Goal: Task Accomplishment & Management: Use online tool/utility

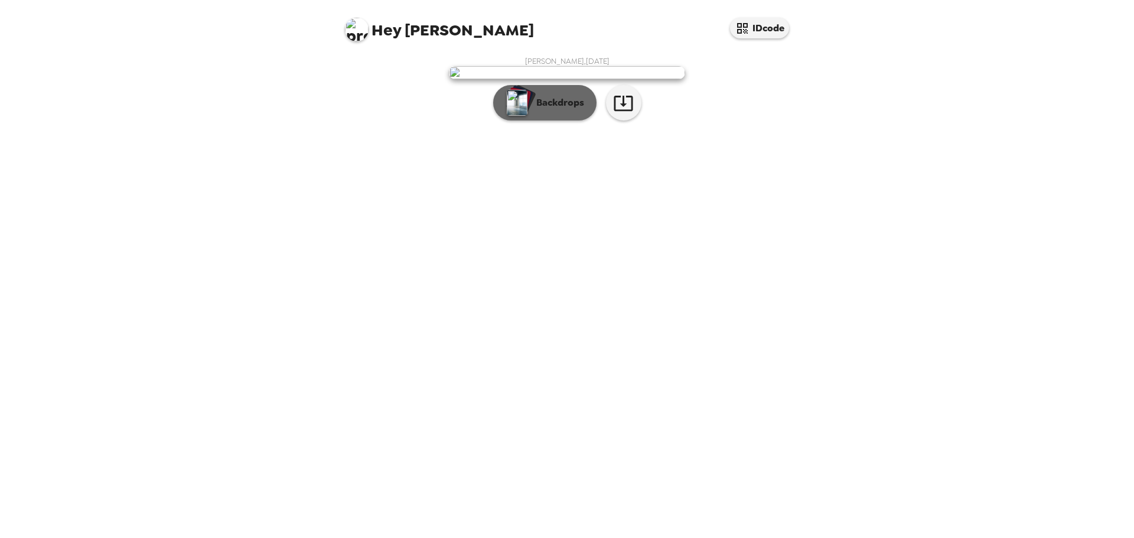
click at [551, 110] on p "Backdrops" at bounding box center [558, 103] width 54 height 14
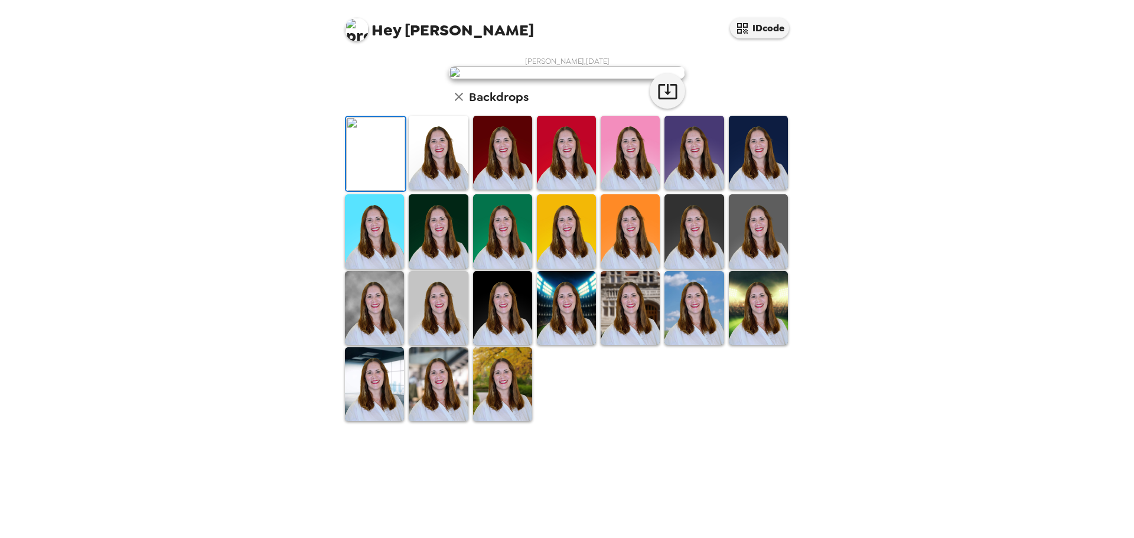
scroll to position [178, 0]
click at [434, 345] on img at bounding box center [438, 308] width 59 height 74
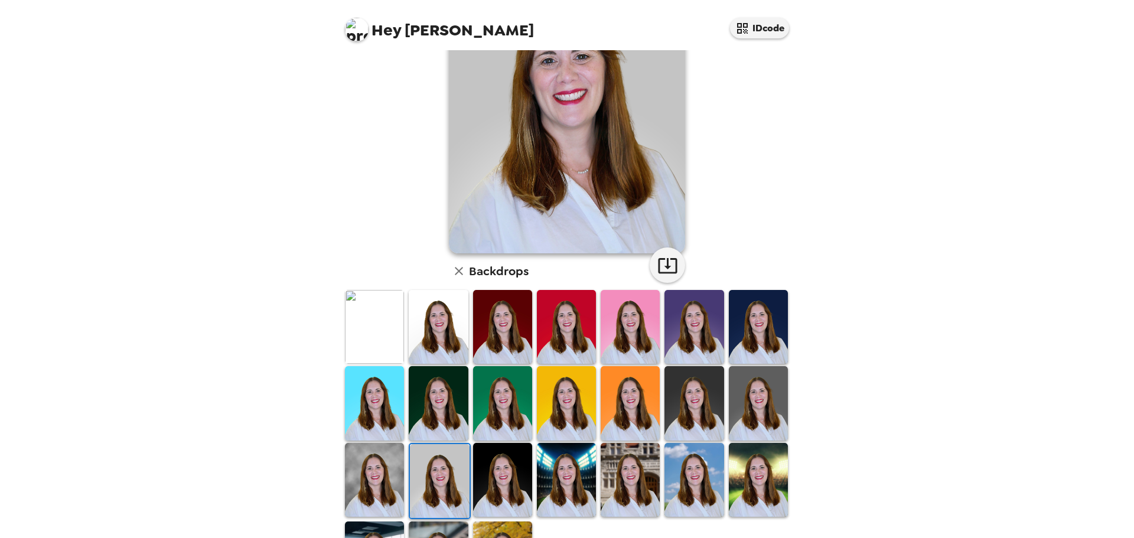
scroll to position [118, 0]
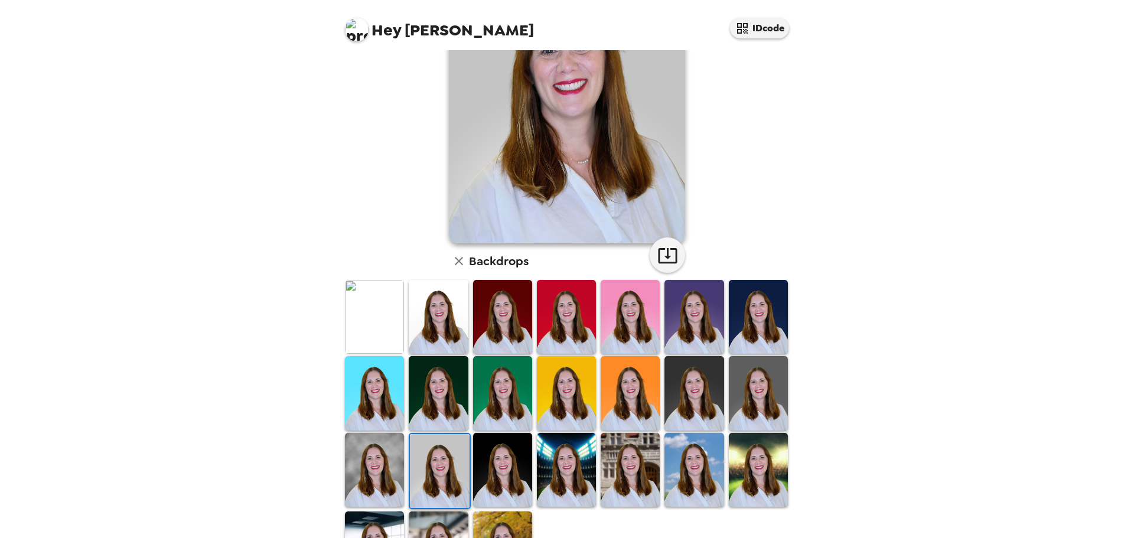
click at [691, 325] on img at bounding box center [694, 317] width 59 height 74
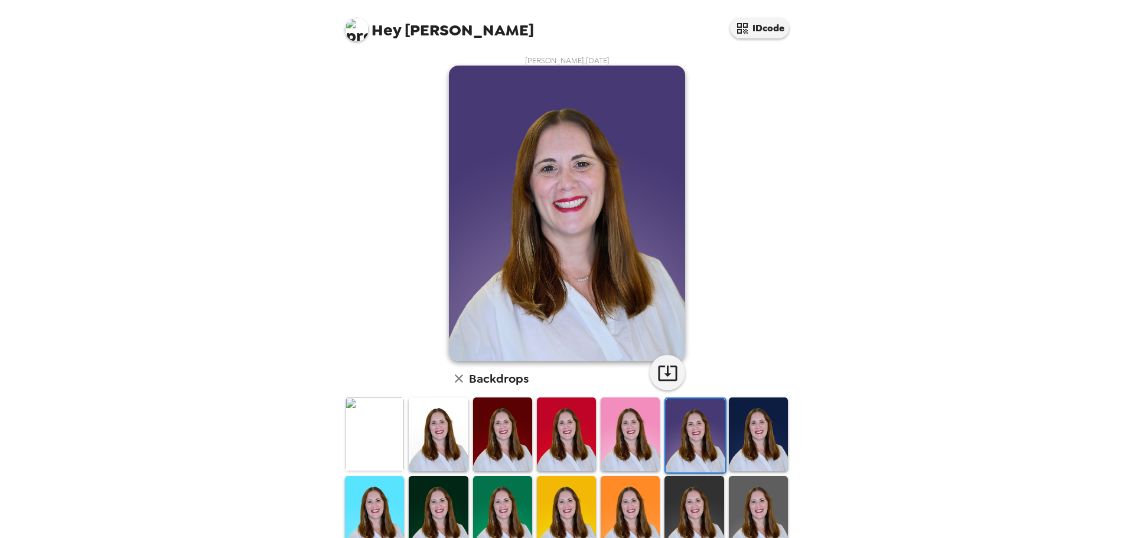
scroll to position [0, 0]
click at [495, 428] on img at bounding box center [502, 435] width 59 height 74
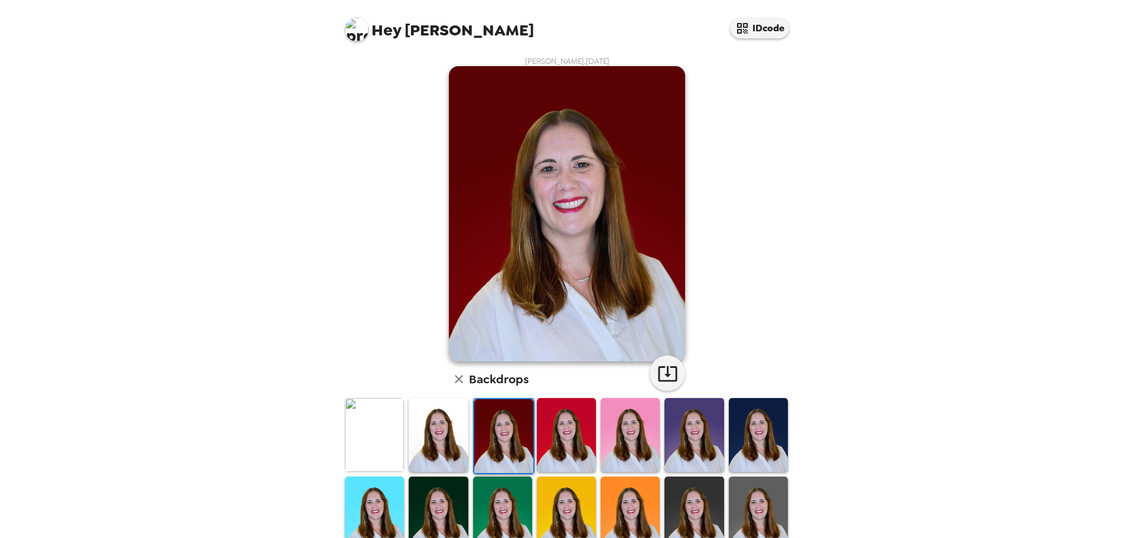
click at [752, 486] on img at bounding box center [758, 514] width 59 height 74
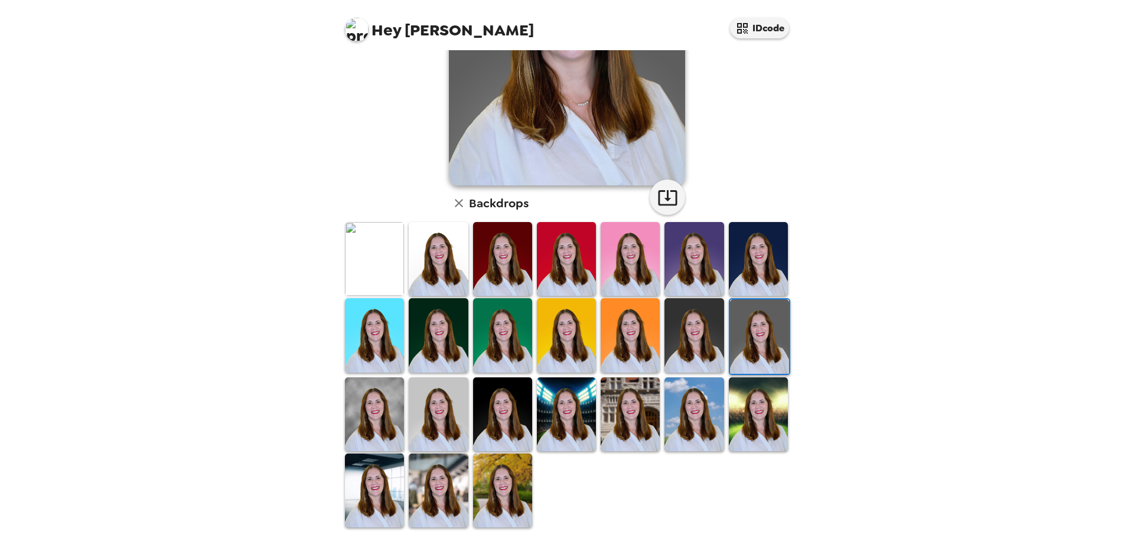
scroll to position [177, 0]
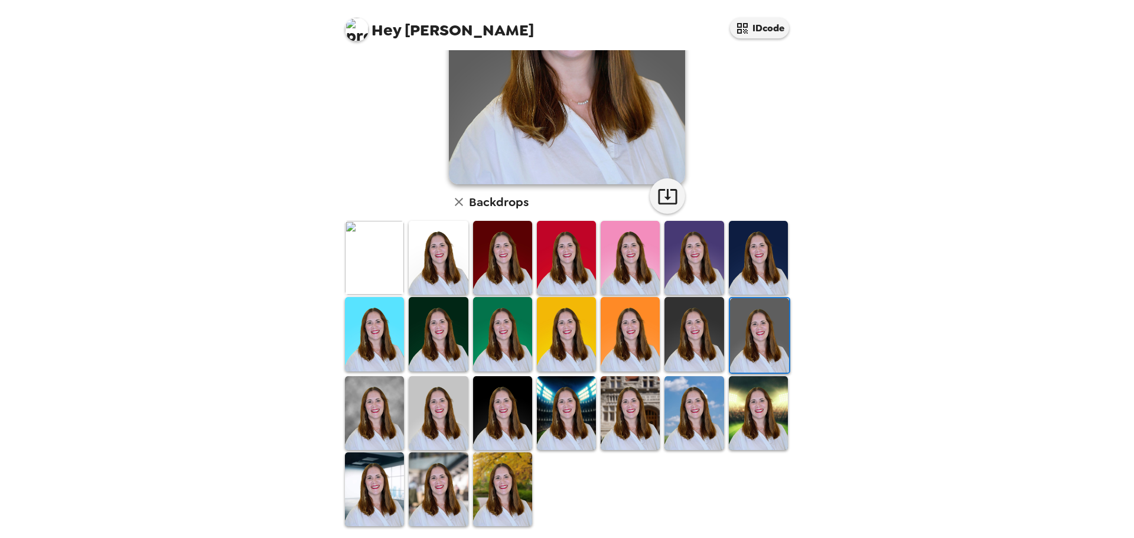
click at [429, 473] on img at bounding box center [438, 490] width 59 height 74
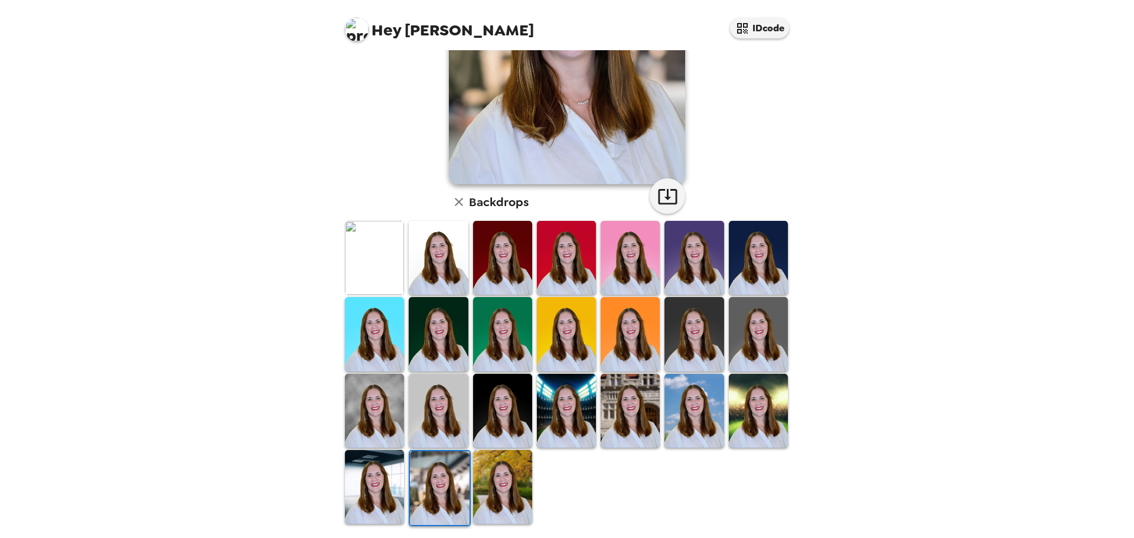
scroll to position [0, 0]
